Goal: Information Seeking & Learning: Understand process/instructions

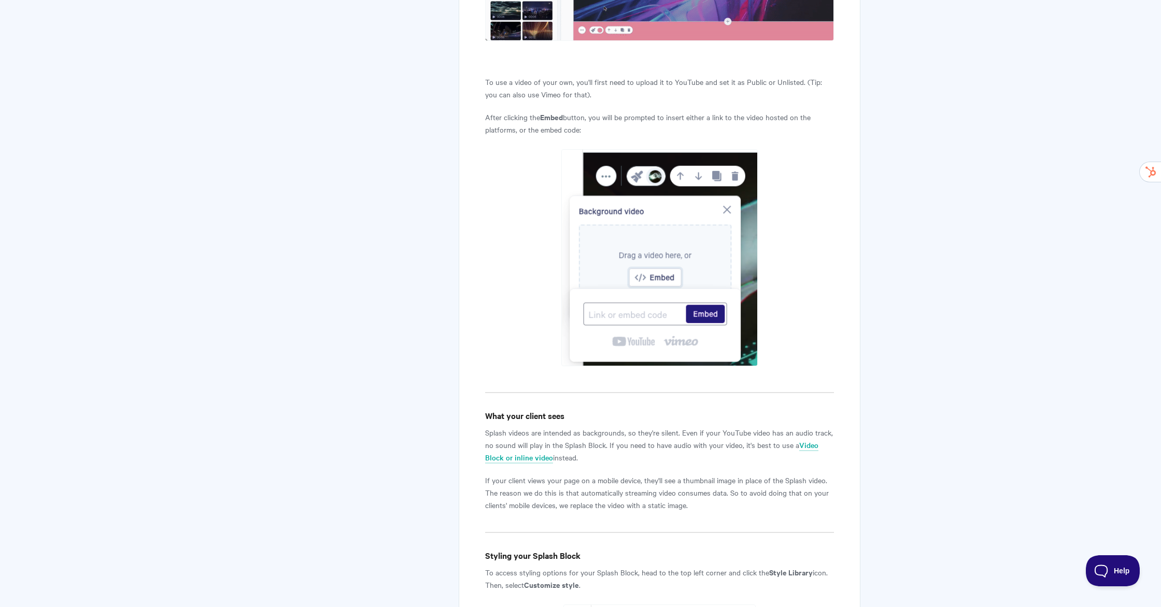
scroll to position [2646, 0]
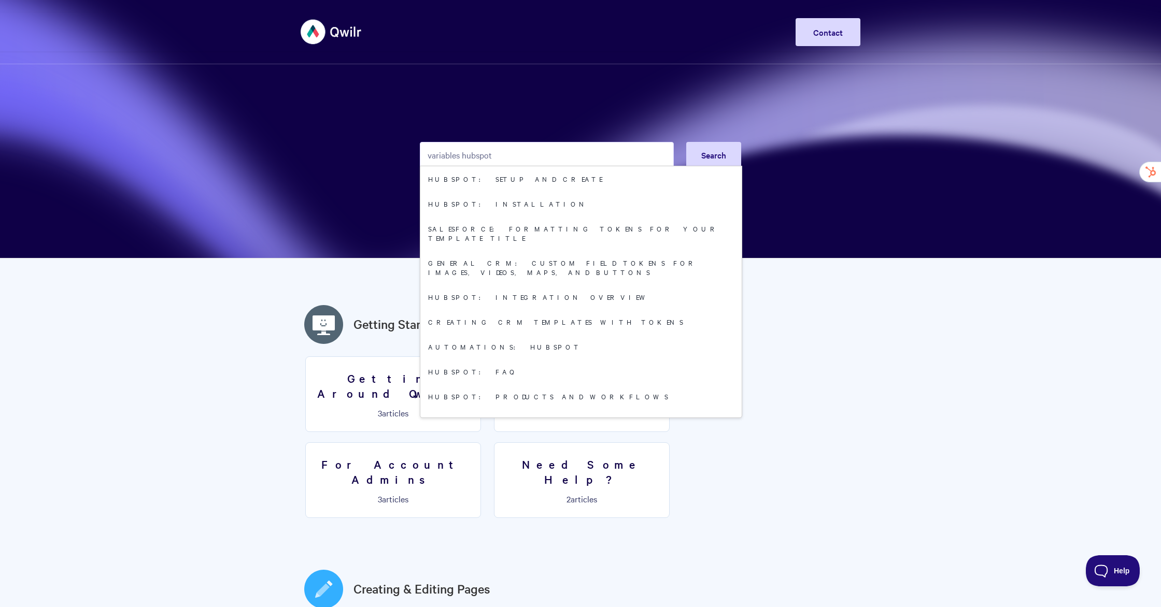
type input "variables hubspot"
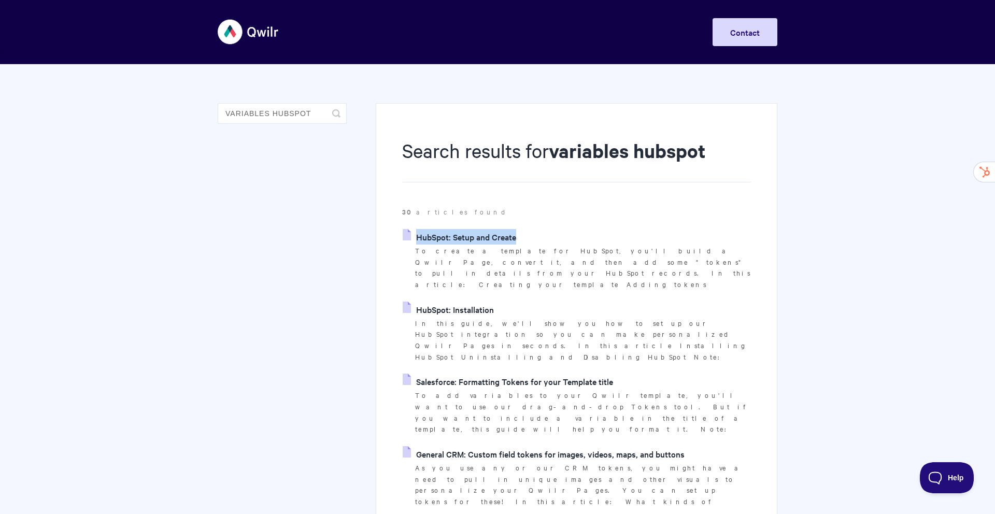
click at [453, 237] on link "HubSpot: Setup and Create" at bounding box center [459, 237] width 113 height 16
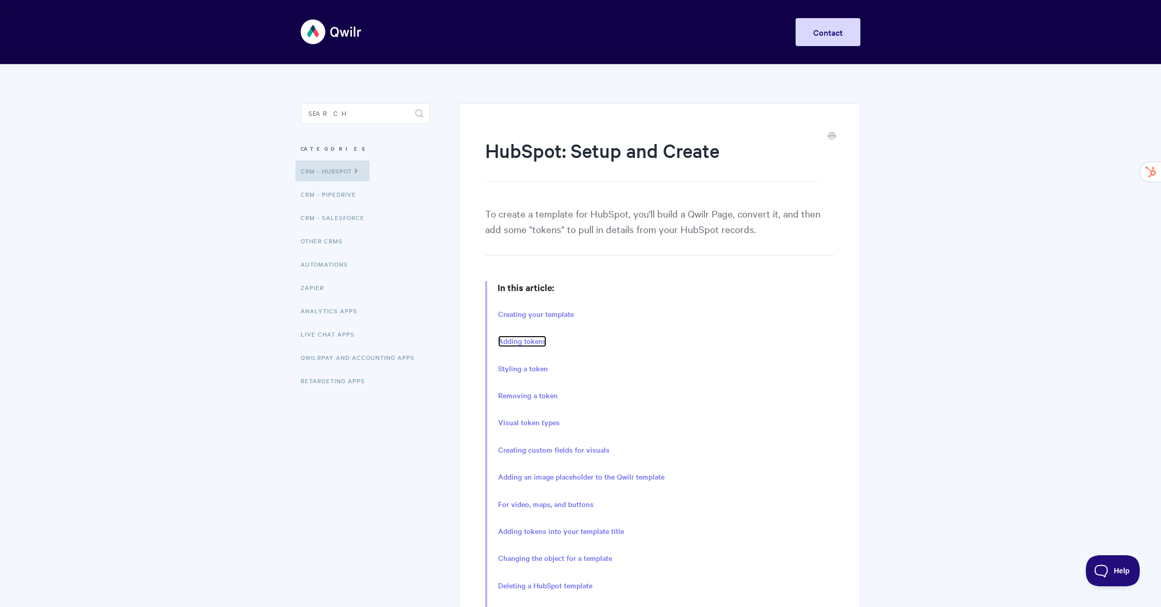
click at [533, 344] on link "Adding tokens" at bounding box center [522, 341] width 48 height 11
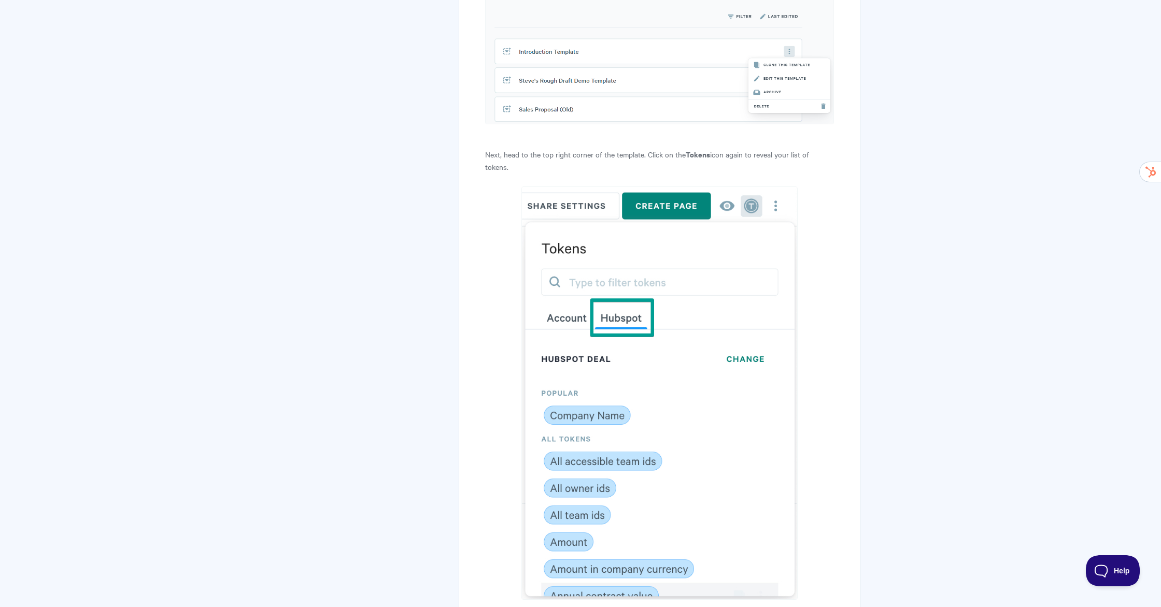
scroll to position [2730, 0]
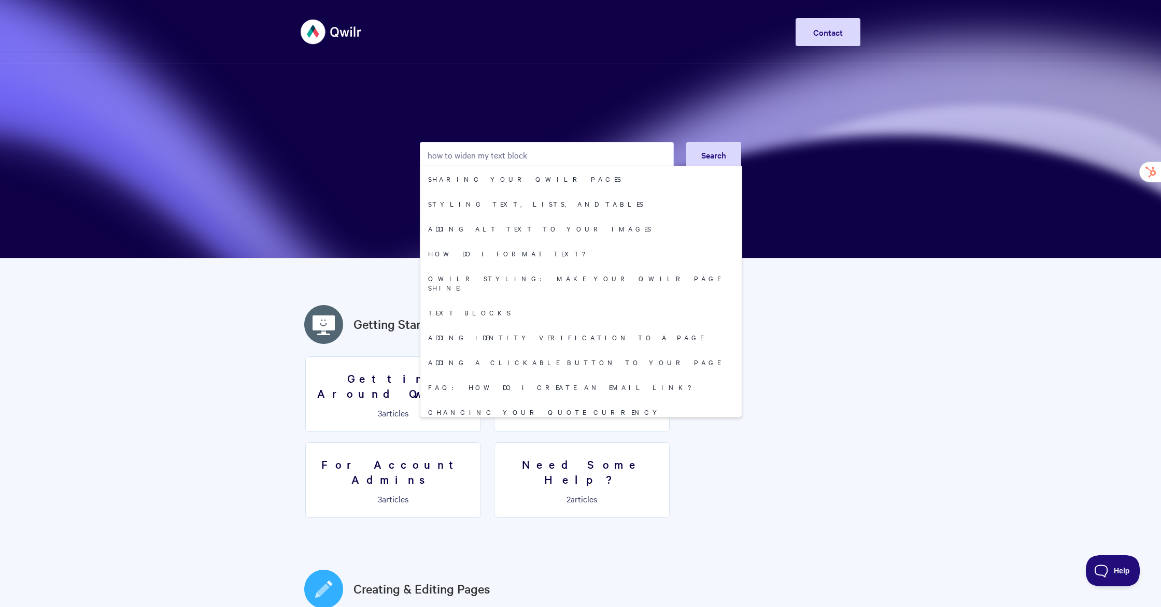
type input "how to widen my text block"
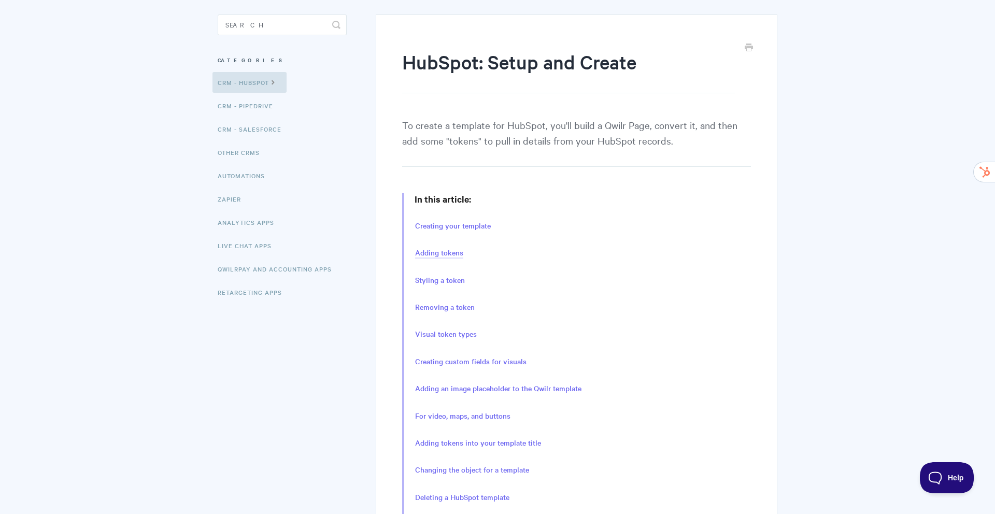
click at [445, 254] on link "Adding tokens" at bounding box center [439, 252] width 48 height 11
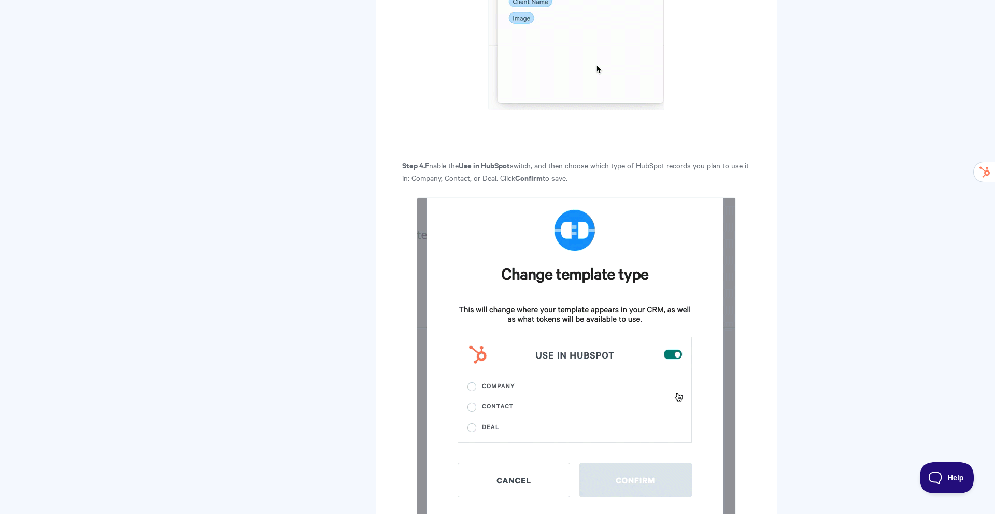
scroll to position [1670, 0]
